Goal: Information Seeking & Learning: Learn about a topic

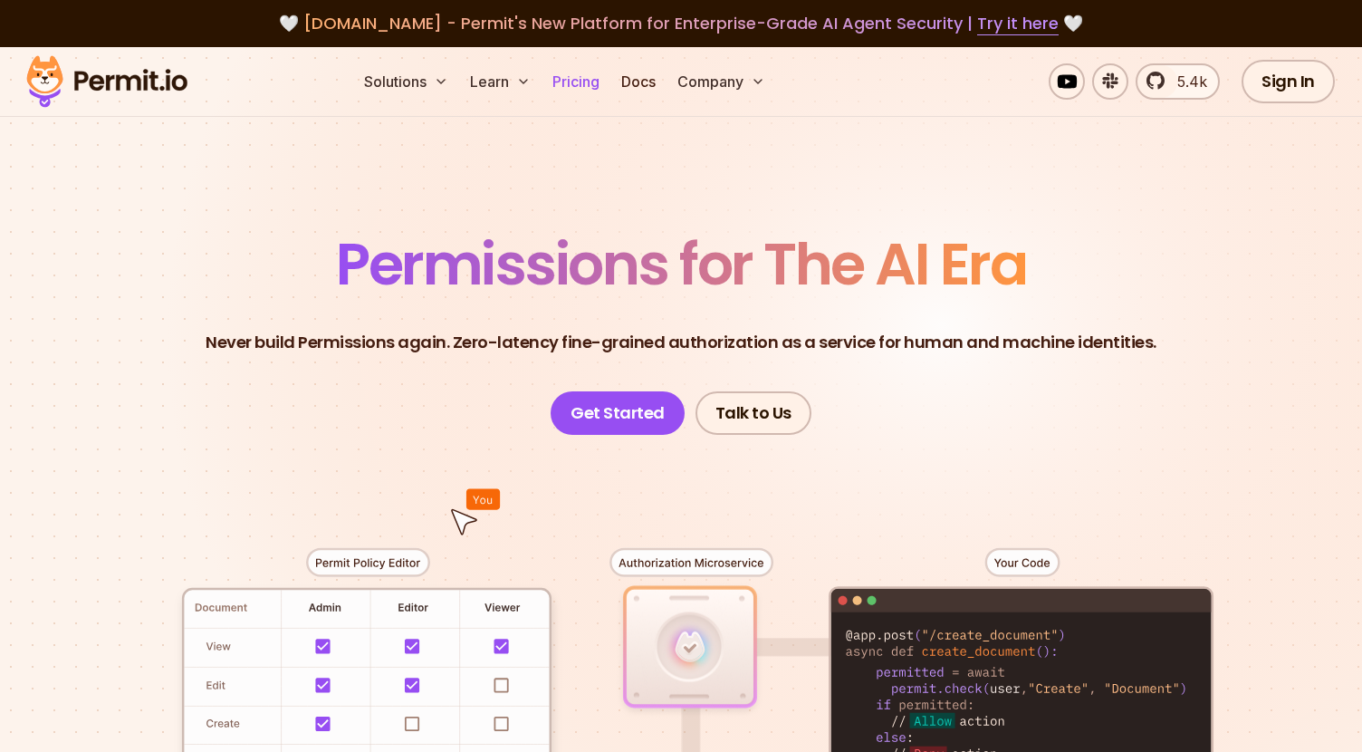
click at [590, 83] on link "Pricing" at bounding box center [576, 81] width 62 height 36
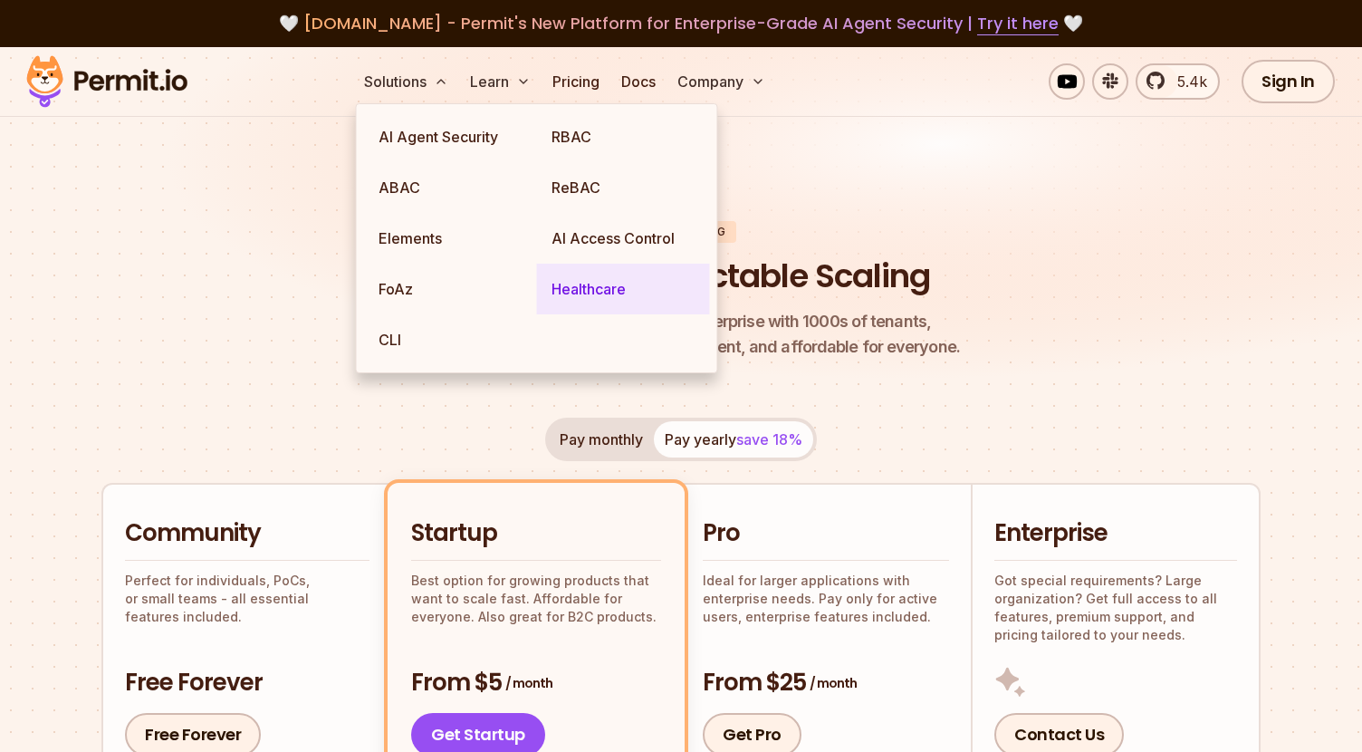
click at [601, 286] on link "Healthcare" at bounding box center [623, 289] width 173 height 51
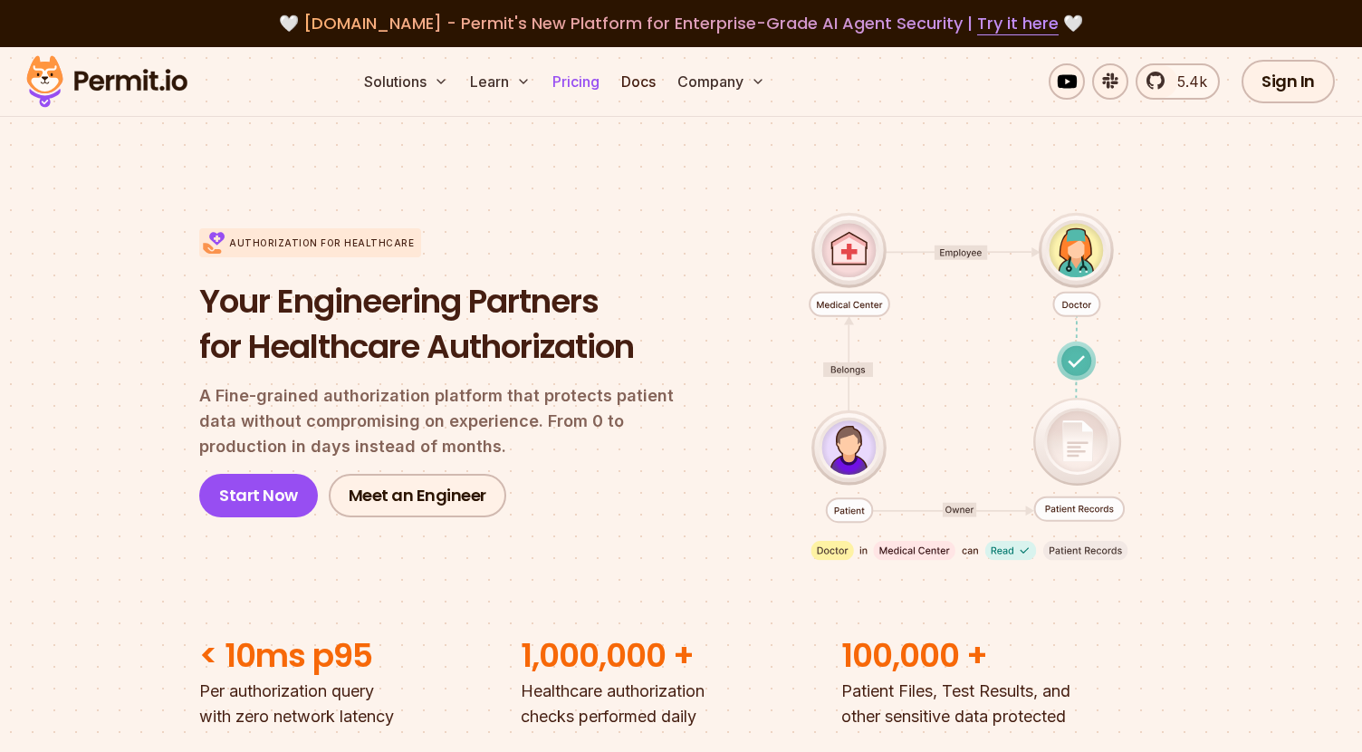
click at [585, 83] on link "Pricing" at bounding box center [576, 81] width 62 height 36
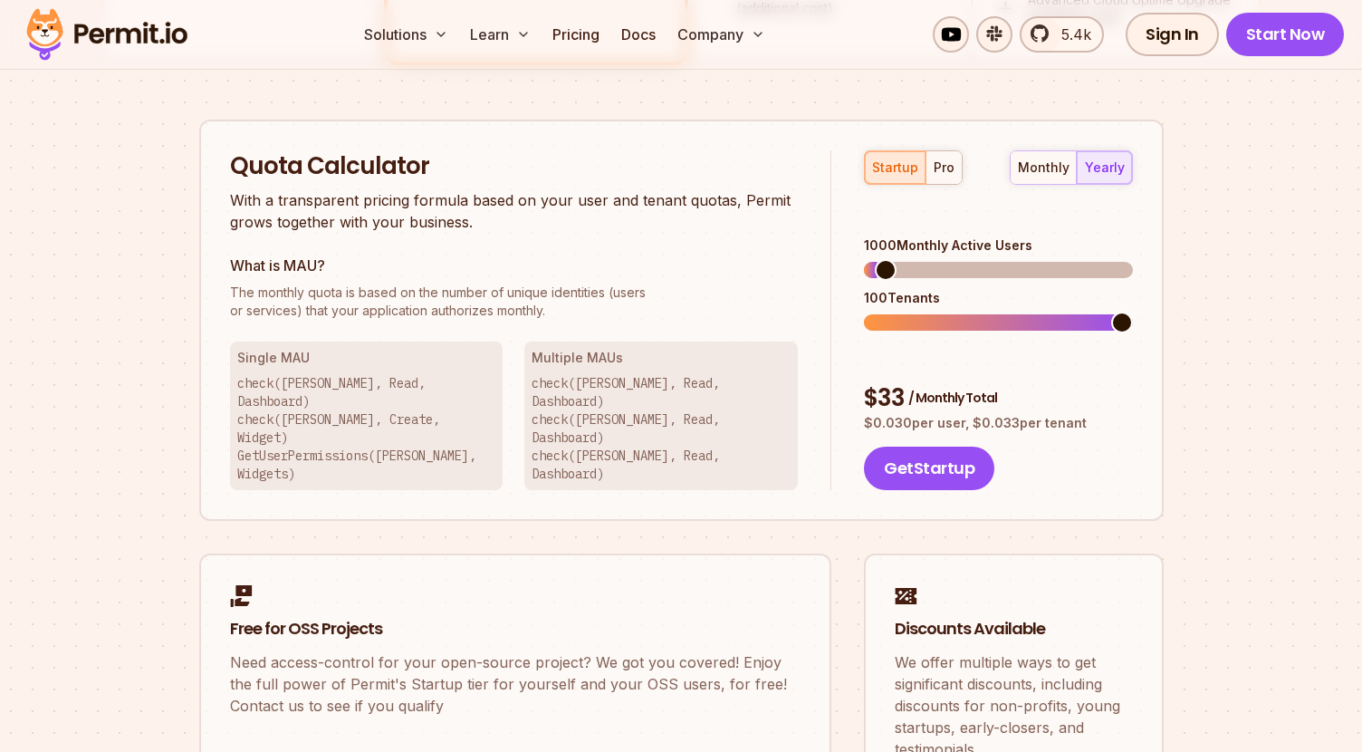
scroll to position [1106, 0]
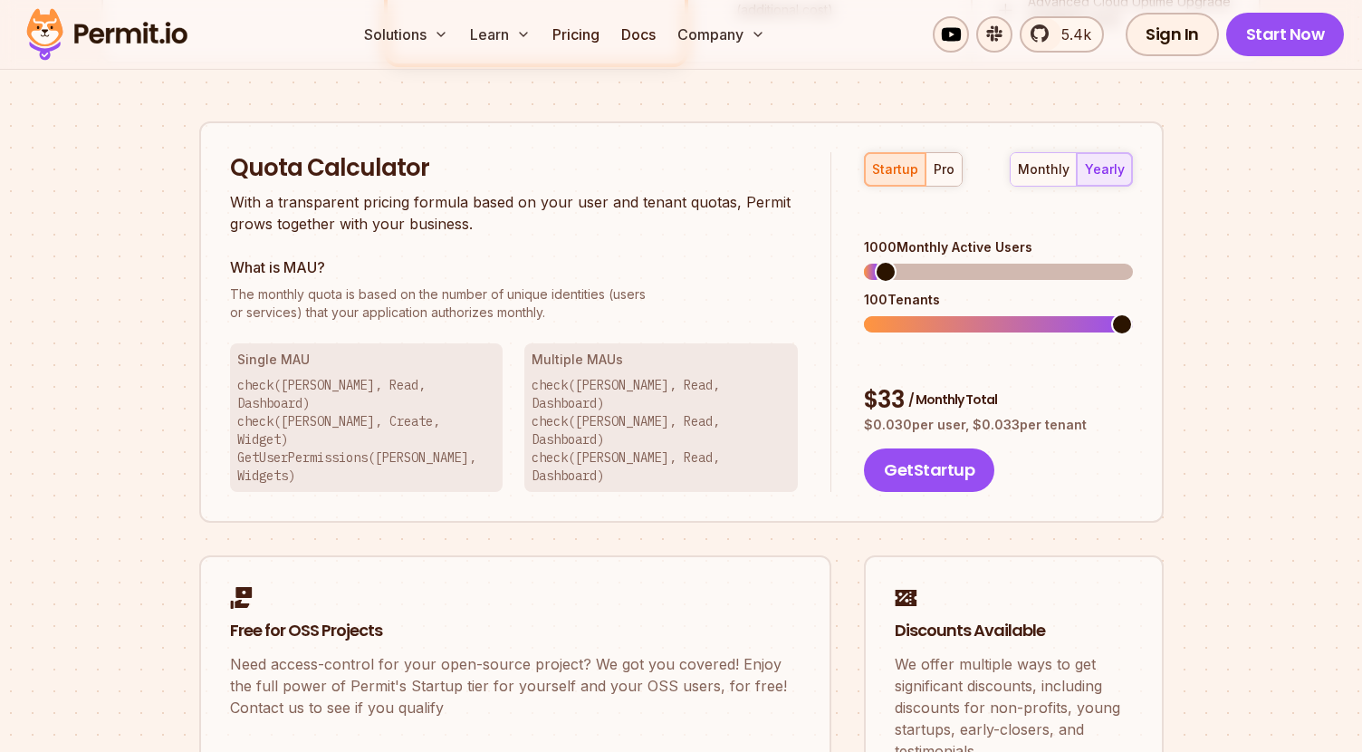
click at [897, 261] on span at bounding box center [886, 272] width 22 height 22
click at [938, 168] on div "pro" at bounding box center [944, 169] width 21 height 18
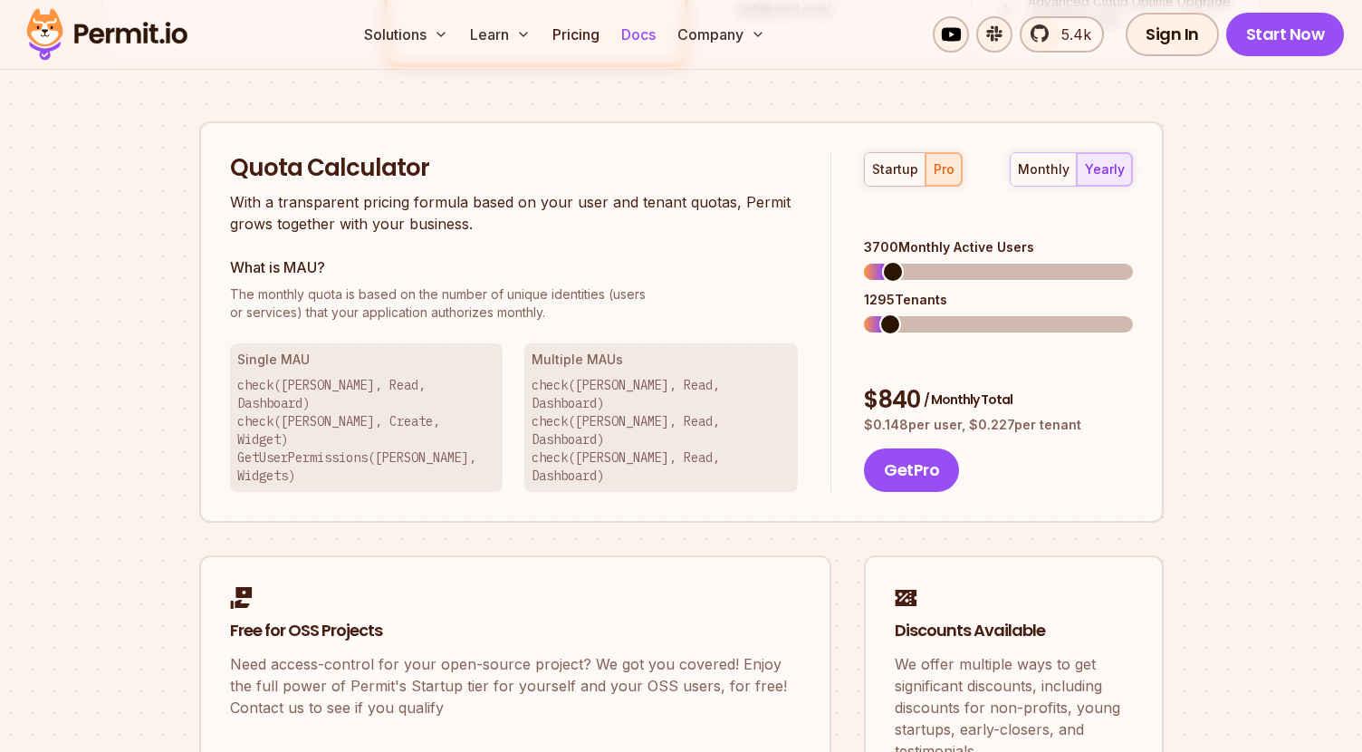
click at [638, 34] on link "Docs" at bounding box center [638, 34] width 49 height 36
